Goal: Task Accomplishment & Management: Use online tool/utility

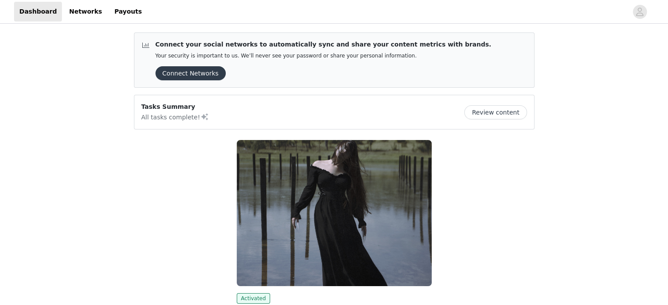
click at [513, 109] on button "Review content" at bounding box center [495, 112] width 62 height 14
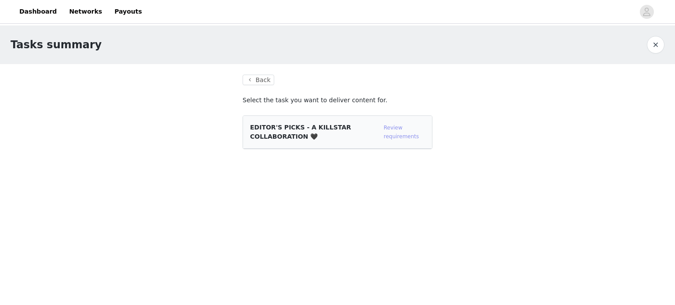
click at [384, 137] on link "Review requirements" at bounding box center [401, 132] width 35 height 15
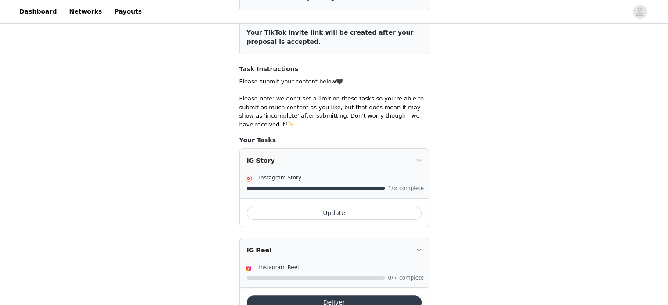
scroll to position [264, 0]
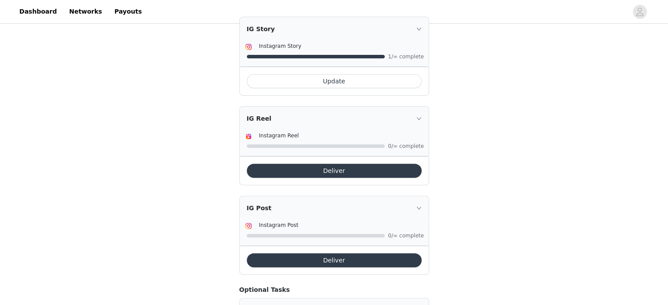
click at [378, 254] on button "Deliver" at bounding box center [334, 261] width 175 height 14
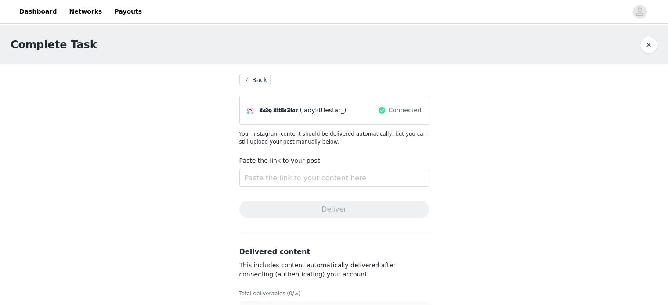
scroll to position [28, 0]
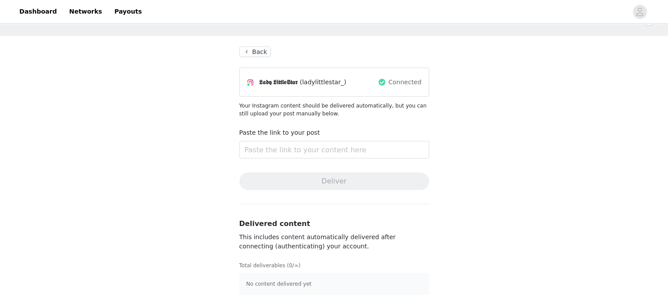
click at [264, 49] on button "Back" at bounding box center [255, 52] width 32 height 11
